Goal: Transaction & Acquisition: Download file/media

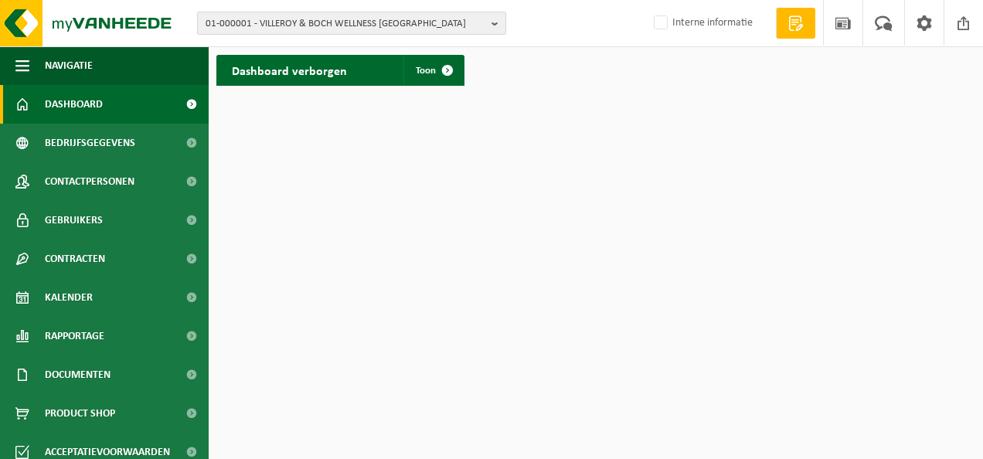
click at [493, 28] on b "button" at bounding box center [498, 23] width 14 height 22
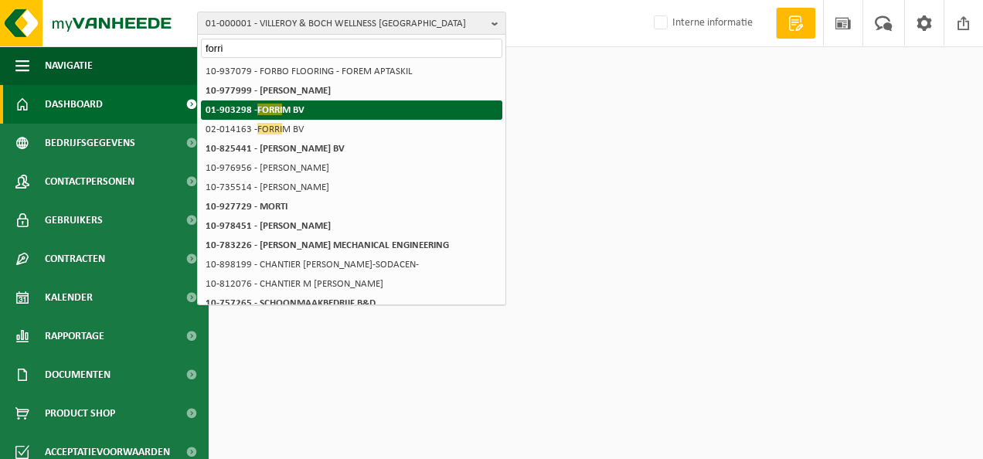
type input "forri"
click at [267, 107] on span "FORRI" at bounding box center [269, 110] width 25 height 12
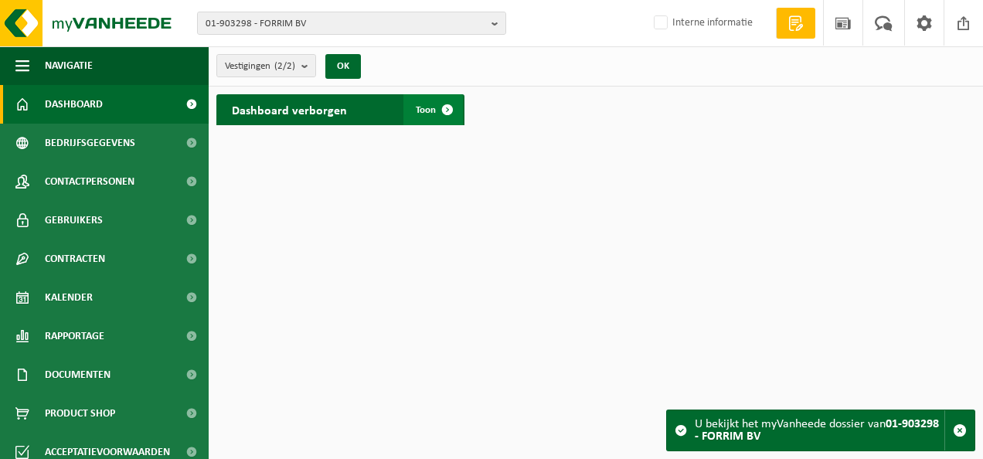
click at [451, 113] on span at bounding box center [447, 109] width 31 height 31
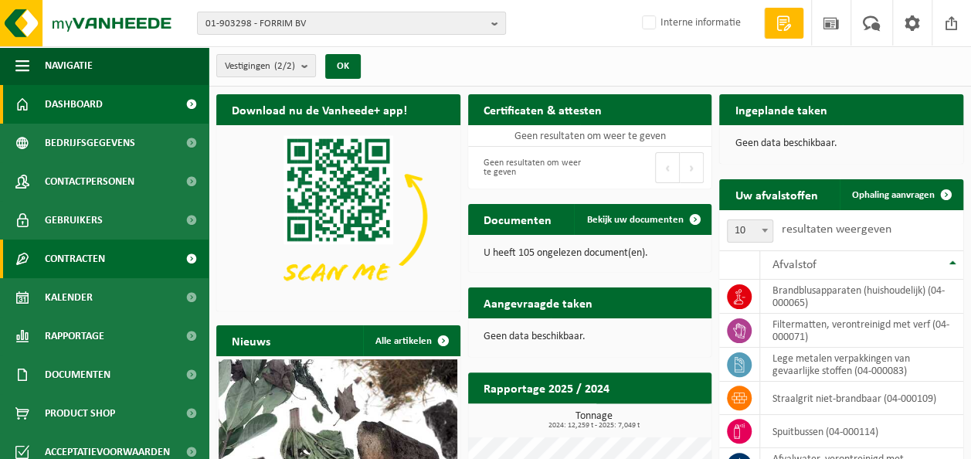
click at [113, 260] on link "Contracten" at bounding box center [104, 258] width 209 height 39
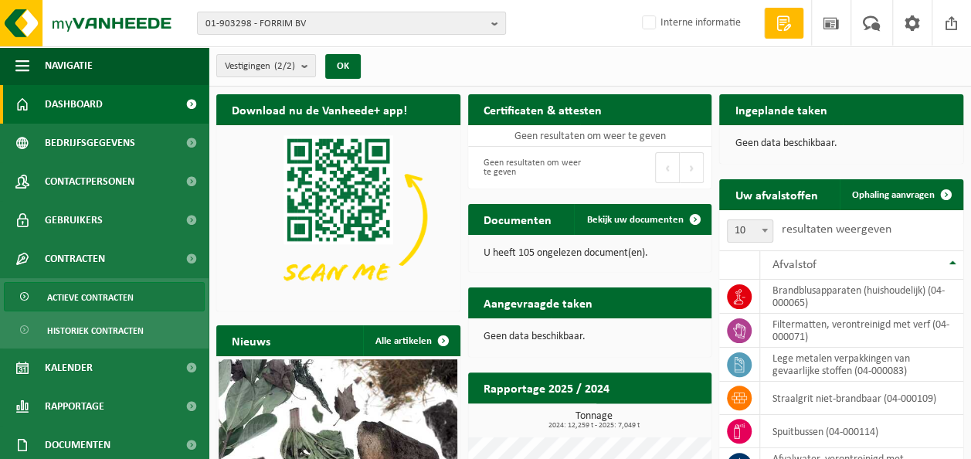
click at [94, 287] on span "Actieve contracten" at bounding box center [90, 297] width 87 height 29
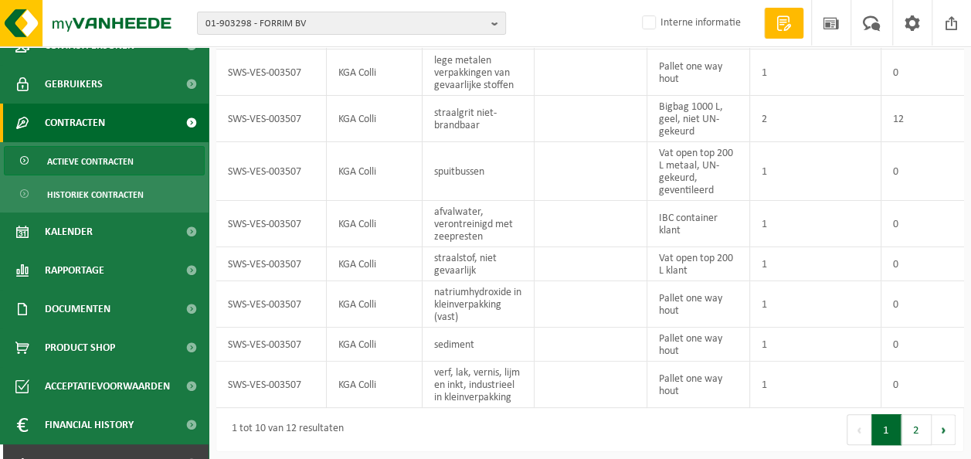
scroll to position [160, 0]
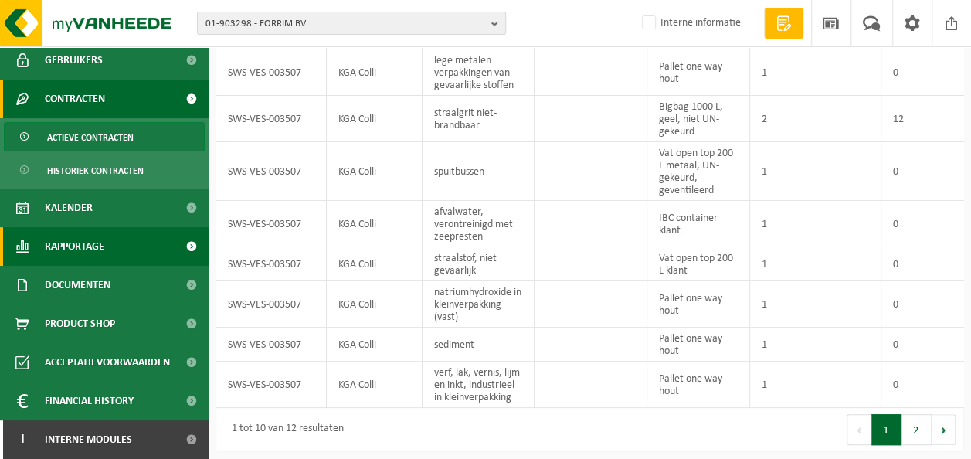
click at [104, 253] on span "Rapportage" at bounding box center [74, 246] width 59 height 39
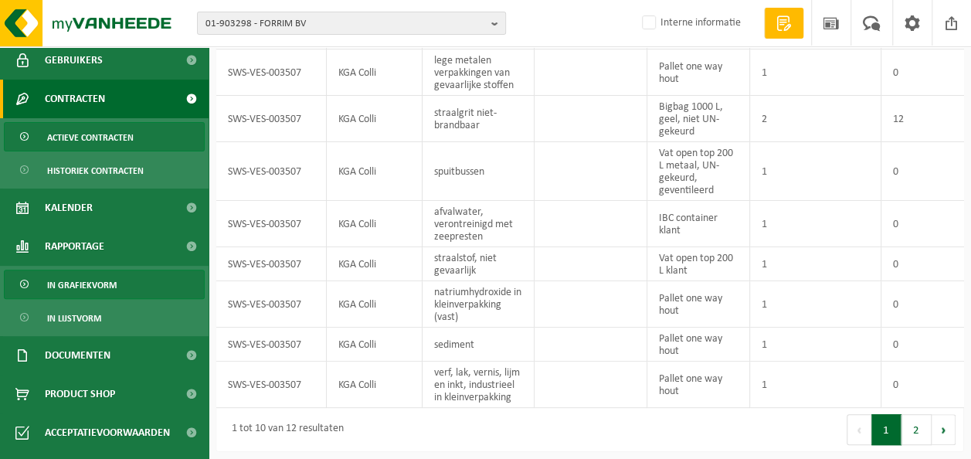
click at [85, 281] on span "In grafiekvorm" at bounding box center [82, 284] width 70 height 29
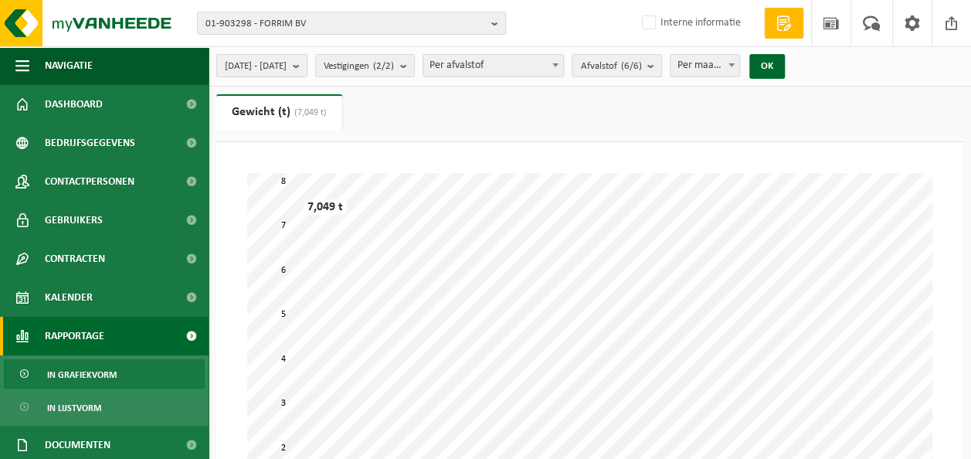
click at [307, 66] on b "submit" at bounding box center [300, 66] width 14 height 22
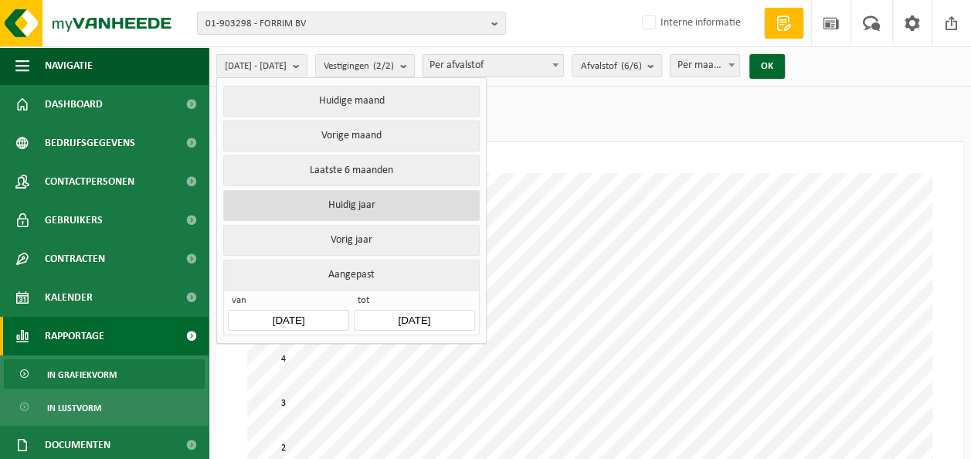
click at [345, 199] on button "Huidig jaar" at bounding box center [351, 205] width 256 height 31
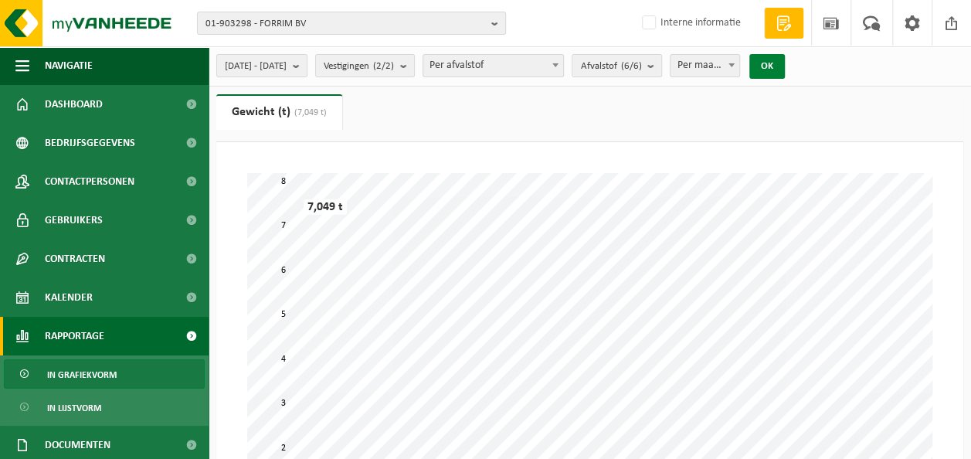
click at [785, 70] on button "OK" at bounding box center [767, 66] width 36 height 25
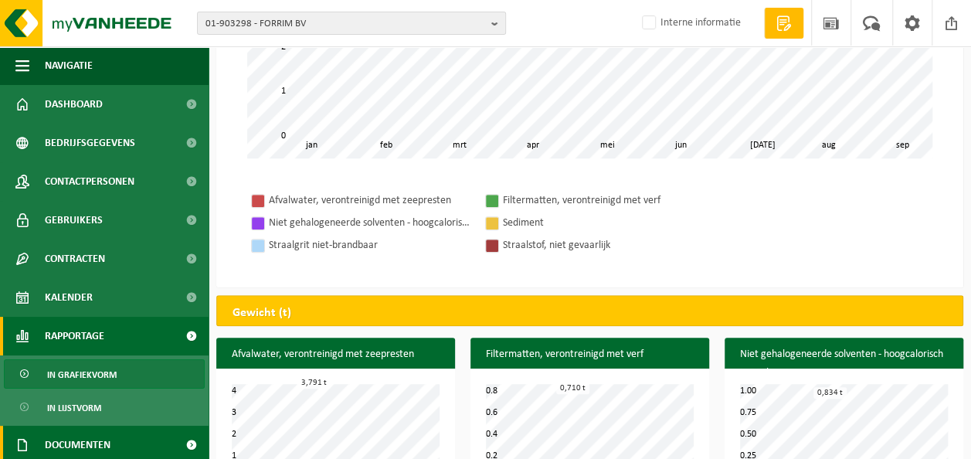
click at [102, 443] on span "Documenten" at bounding box center [78, 445] width 66 height 39
click at [175, 449] on span at bounding box center [191, 445] width 35 height 39
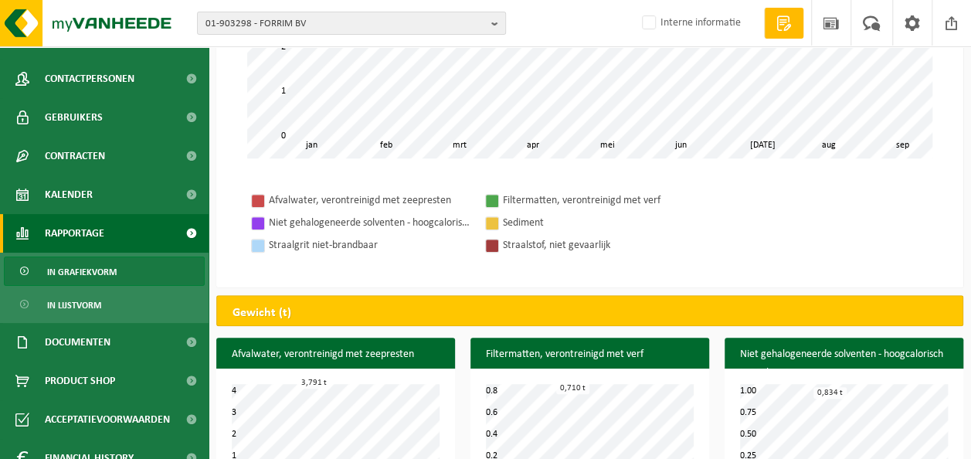
scroll to position [144, 0]
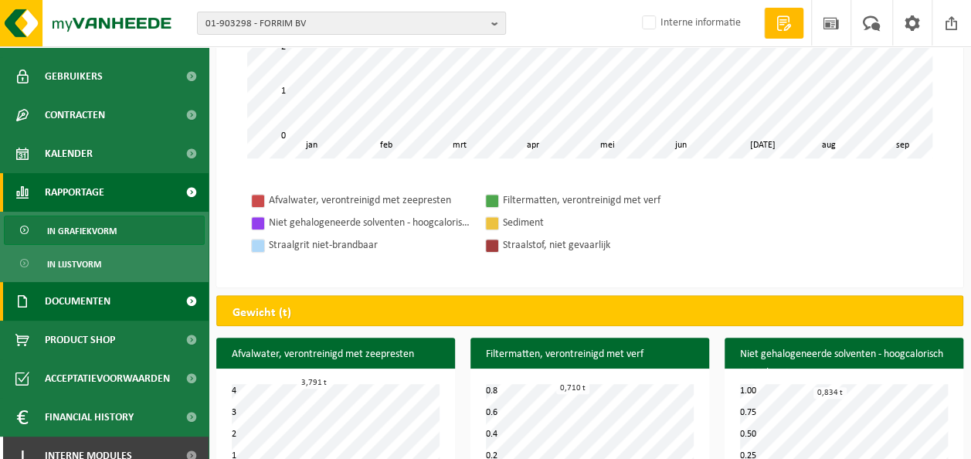
click at [123, 304] on link "Documenten" at bounding box center [104, 301] width 209 height 39
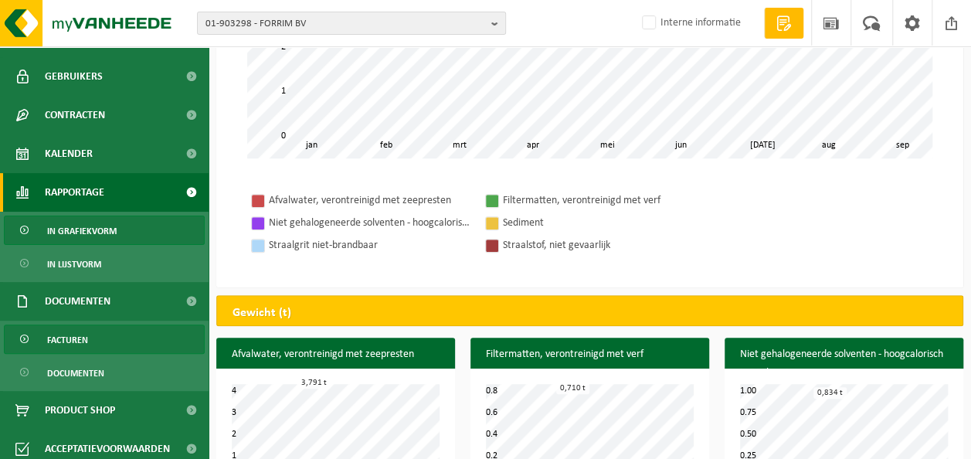
click at [83, 336] on span "Facturen" at bounding box center [67, 339] width 41 height 29
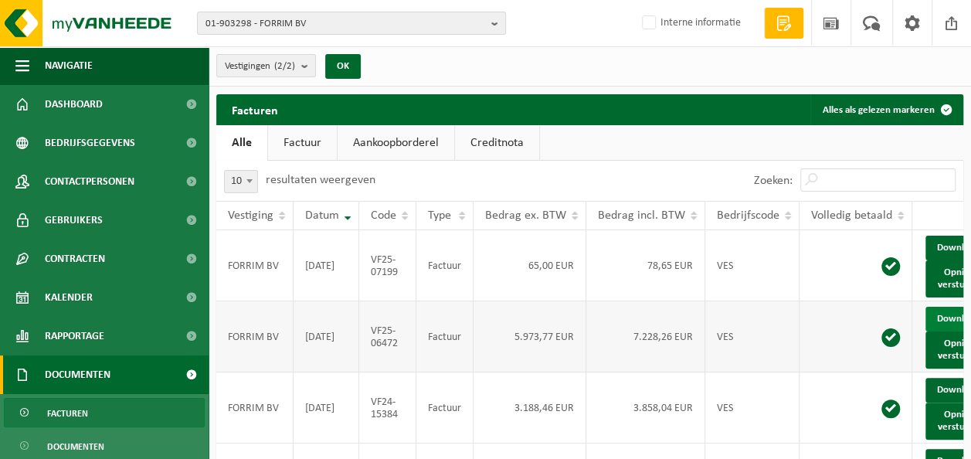
click at [939, 331] on link "Download" at bounding box center [963, 319] width 76 height 25
click at [561, 266] on td "65,00 EUR" at bounding box center [530, 265] width 113 height 71
